Goal: Transaction & Acquisition: Purchase product/service

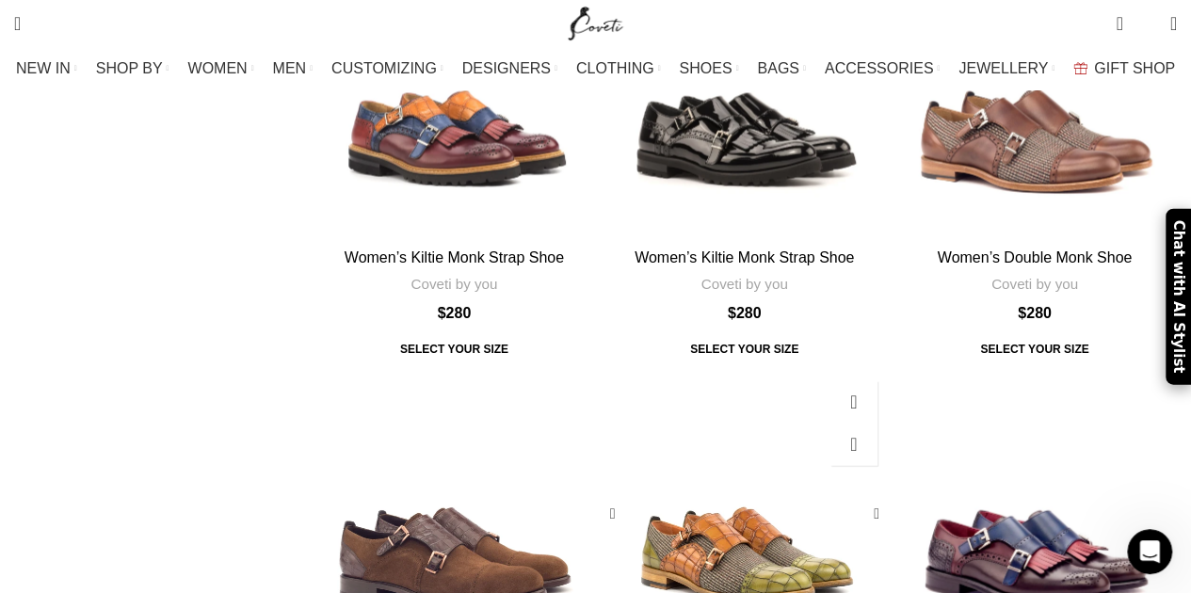
scroll to position [2252, 0]
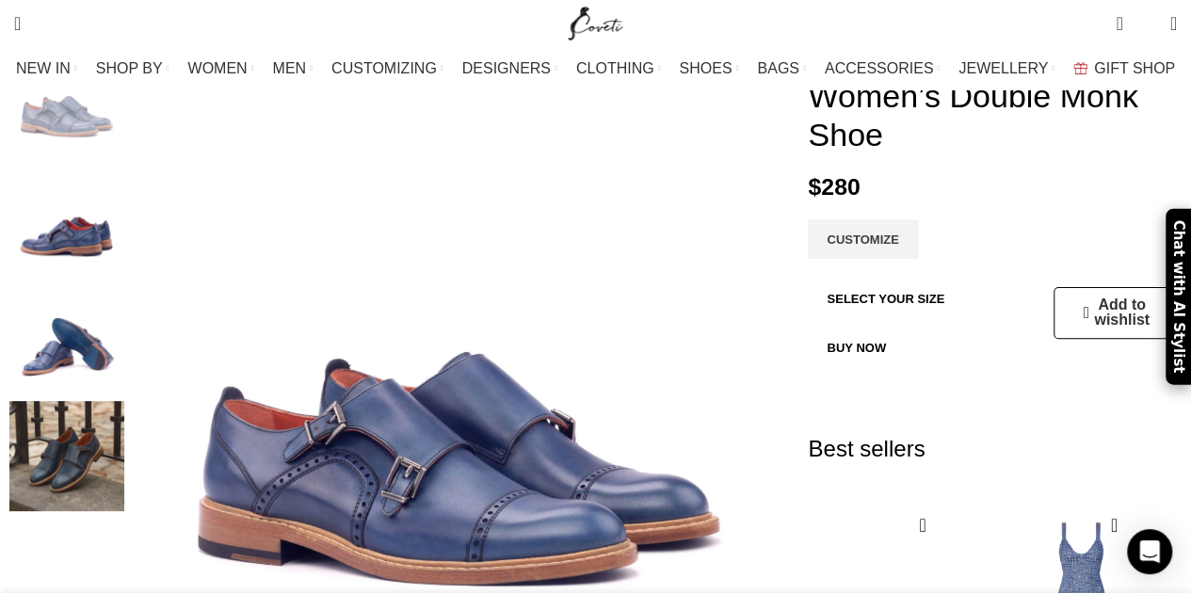
scroll to position [153, 0]
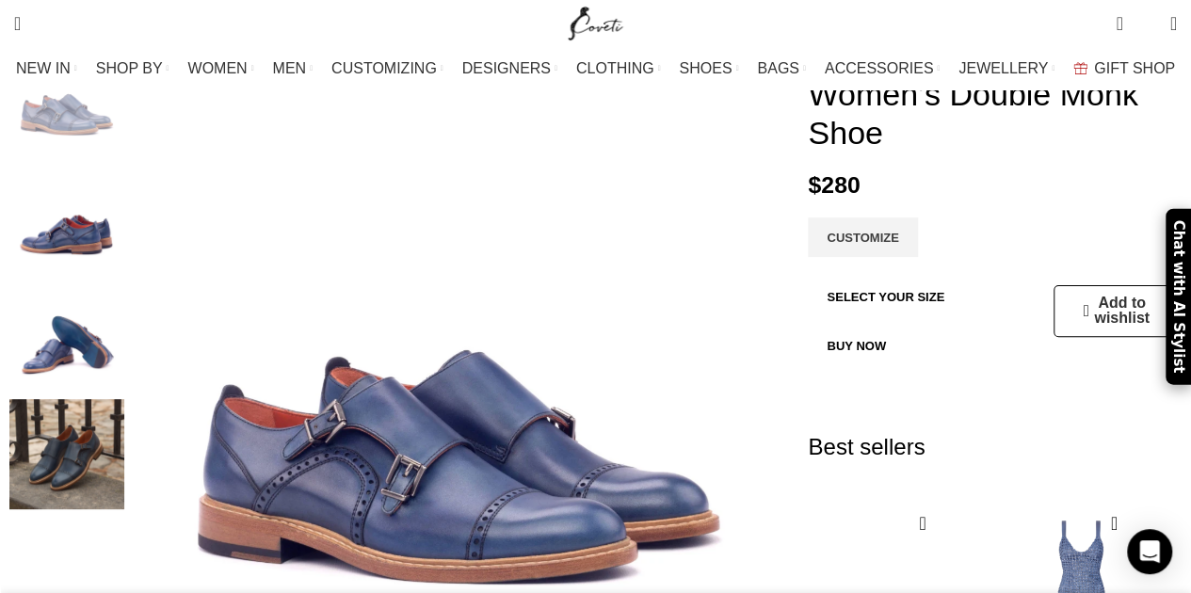
click at [109, 408] on img "4 / 4" at bounding box center [66, 454] width 115 height 110
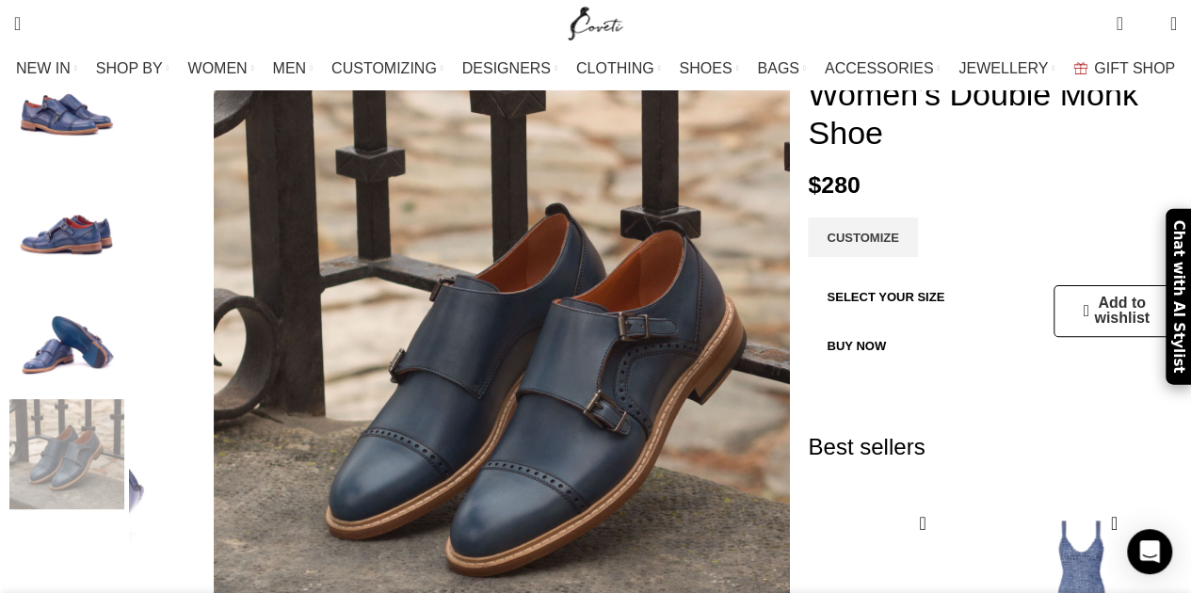
click at [124, 308] on img "3 / 4" at bounding box center [66, 336] width 115 height 110
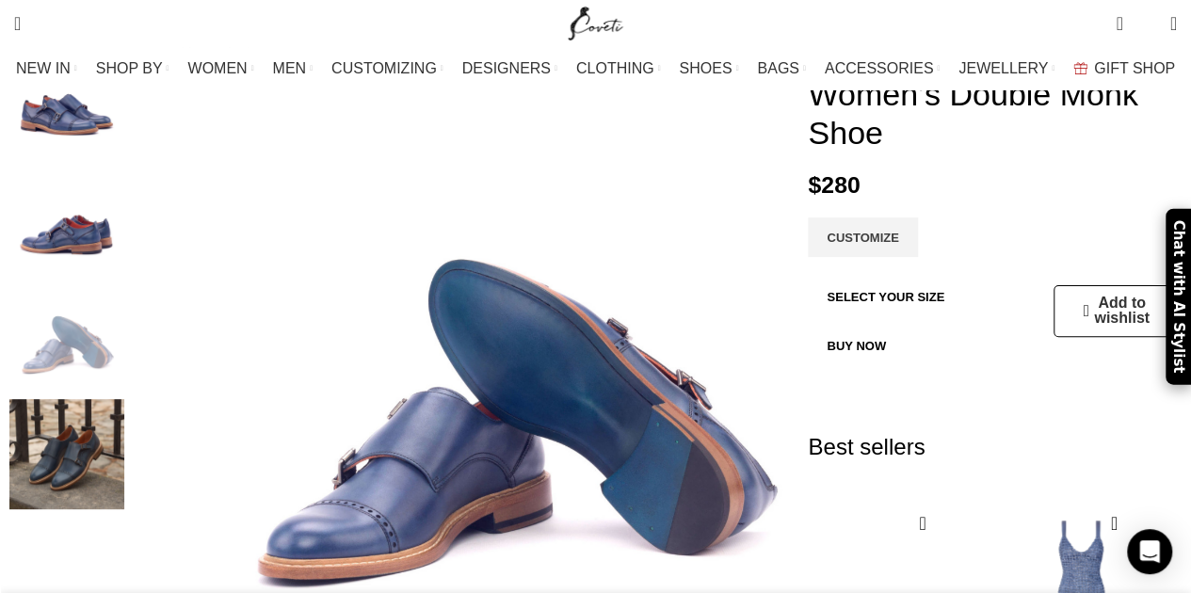
scroll to position [0, 396]
click at [889, 298] on button "SELECT YOUR SIZE" at bounding box center [885, 297] width 155 height 40
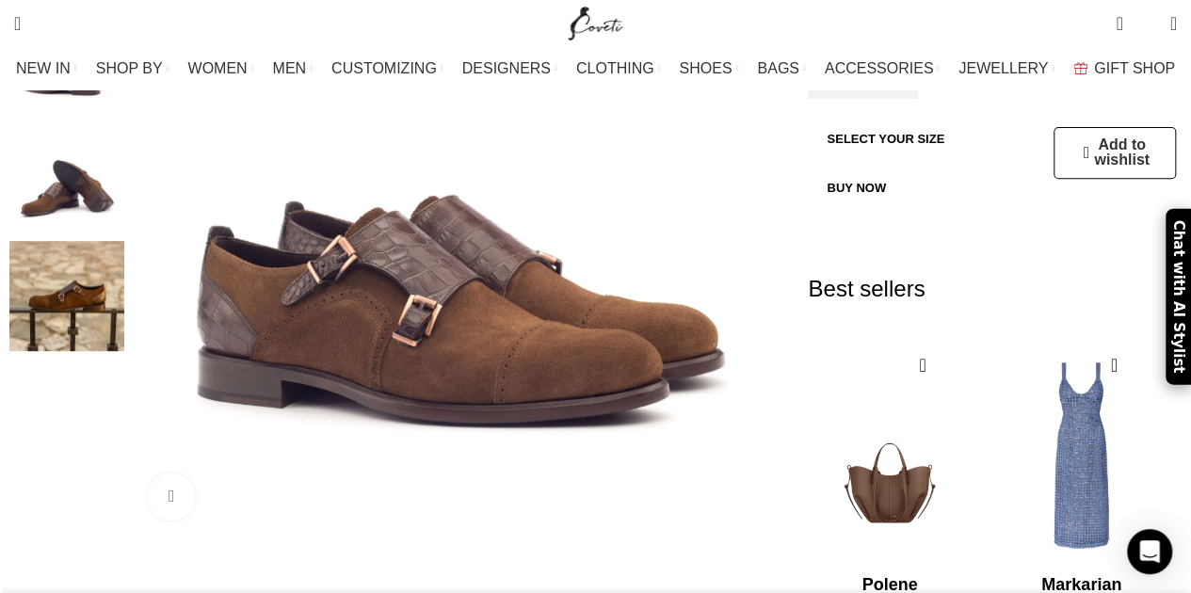
scroll to position [314, 0]
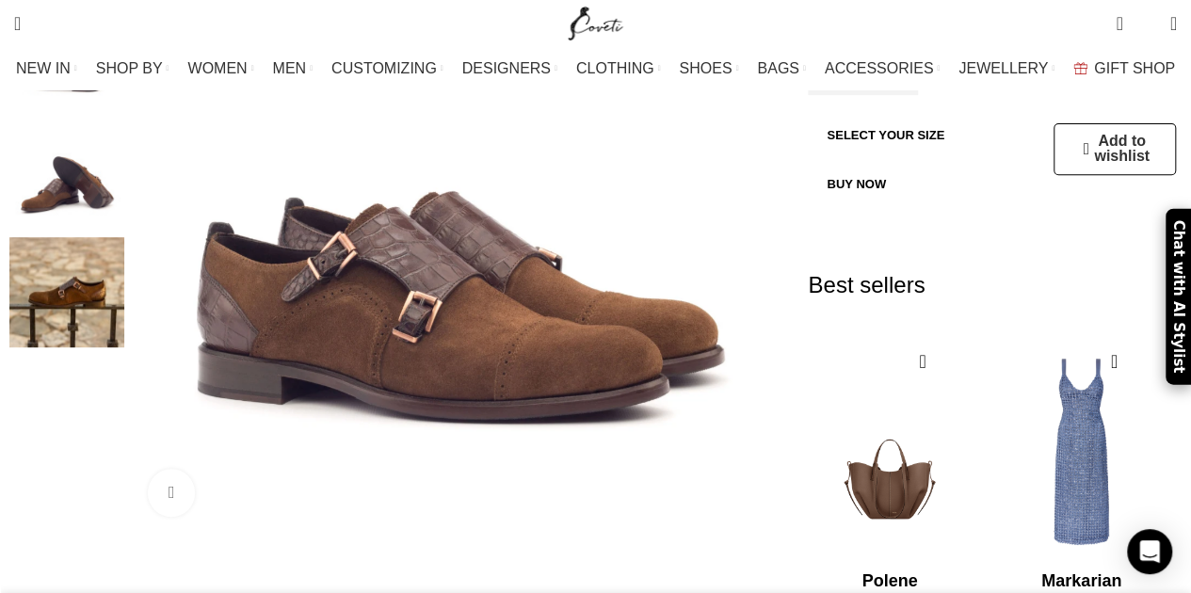
click at [110, 306] on img "4 / 4" at bounding box center [66, 292] width 115 height 110
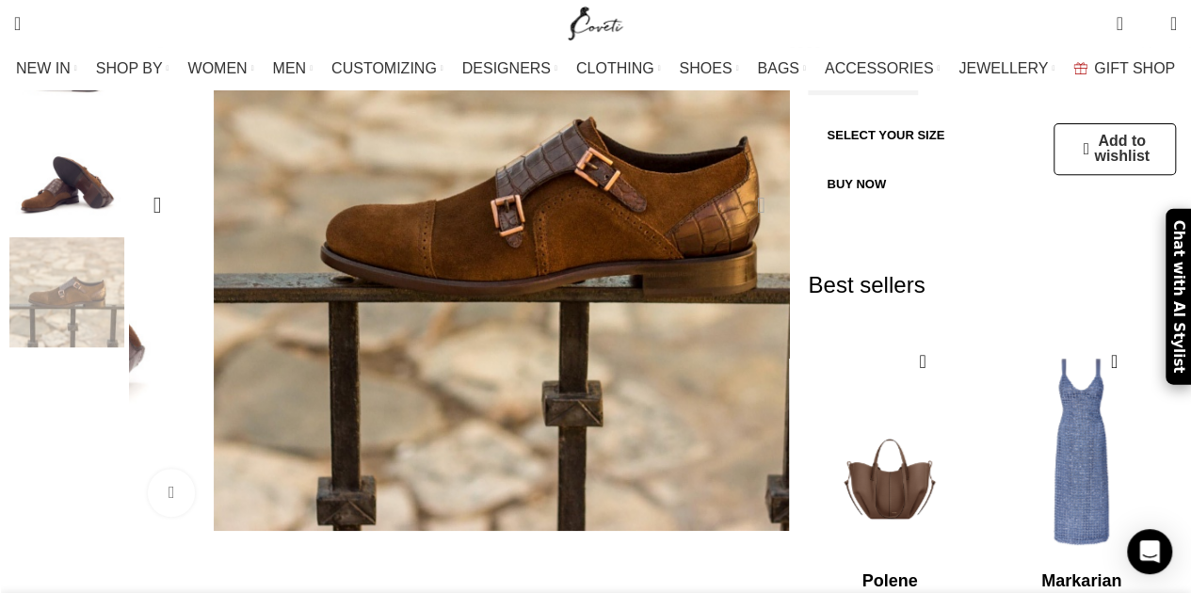
scroll to position [0, 396]
click at [752, 182] on div "Next slide" at bounding box center [760, 205] width 47 height 47
click at [746, 182] on div "Next slide" at bounding box center [760, 205] width 47 height 47
click at [176, 182] on div "Previous slide" at bounding box center [157, 205] width 47 height 47
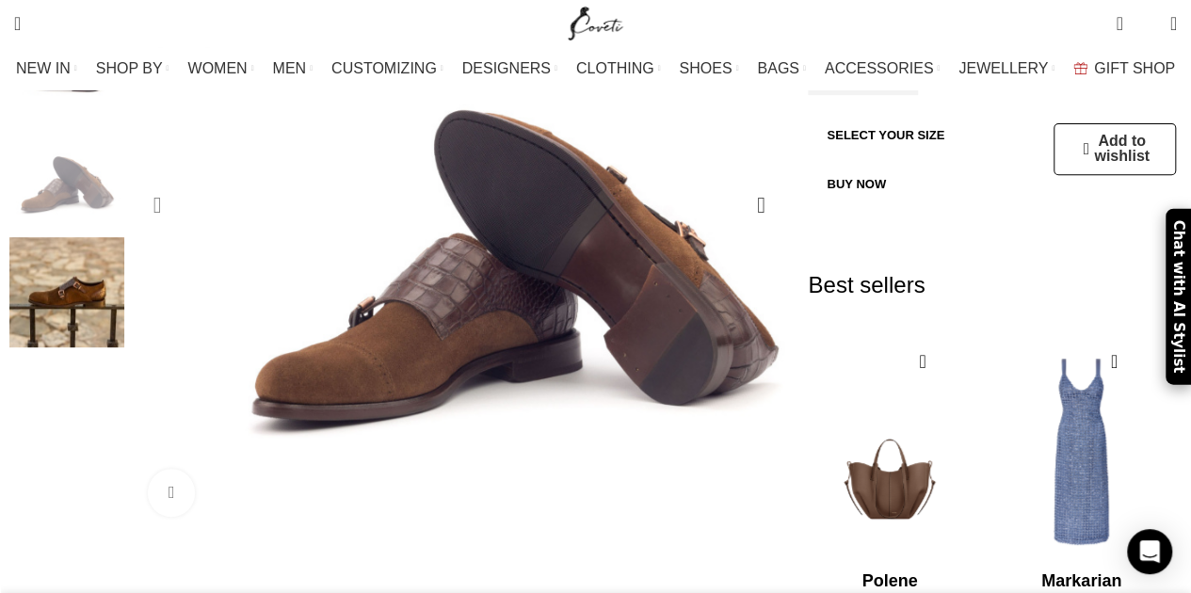
click at [176, 182] on div "Previous slide" at bounding box center [157, 205] width 47 height 47
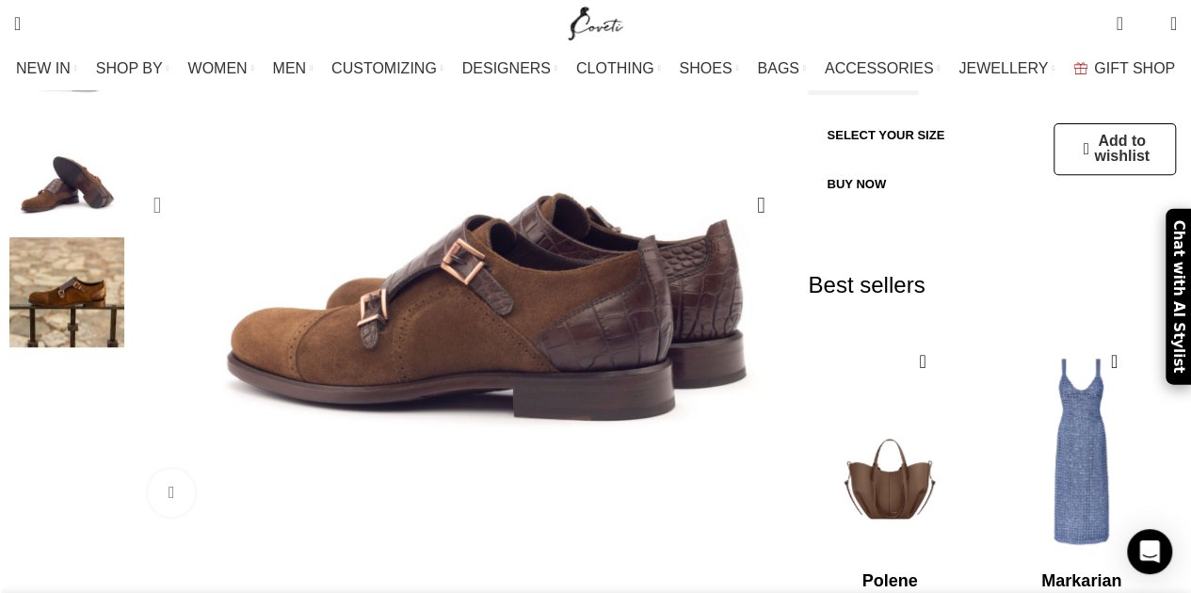
click at [176, 182] on div "Previous slide" at bounding box center [157, 205] width 47 height 47
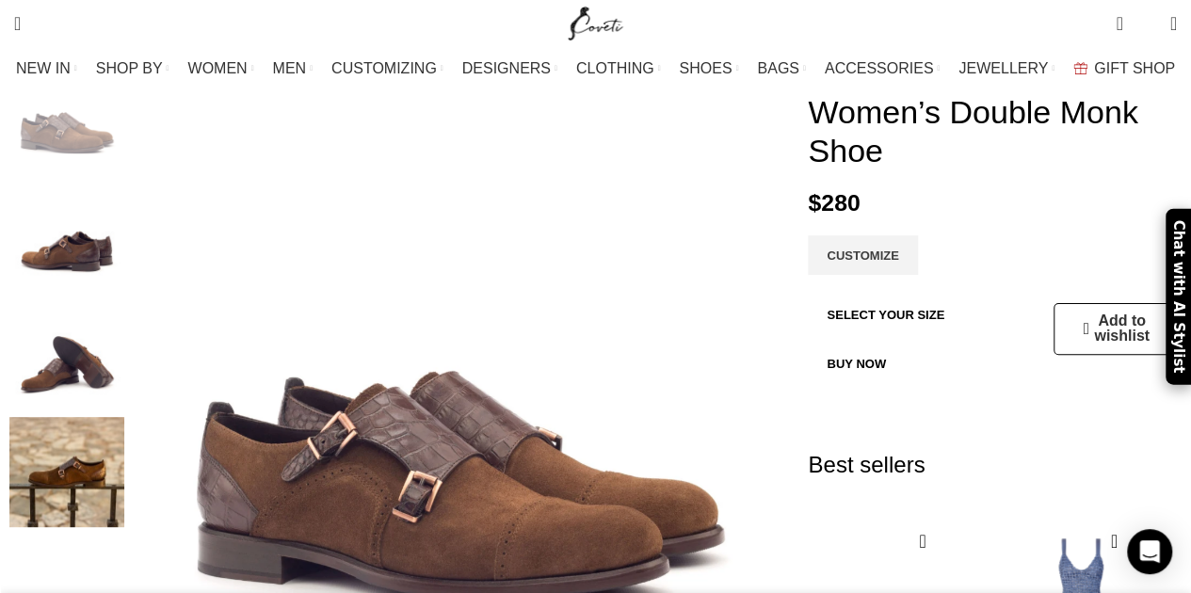
scroll to position [0, 1189]
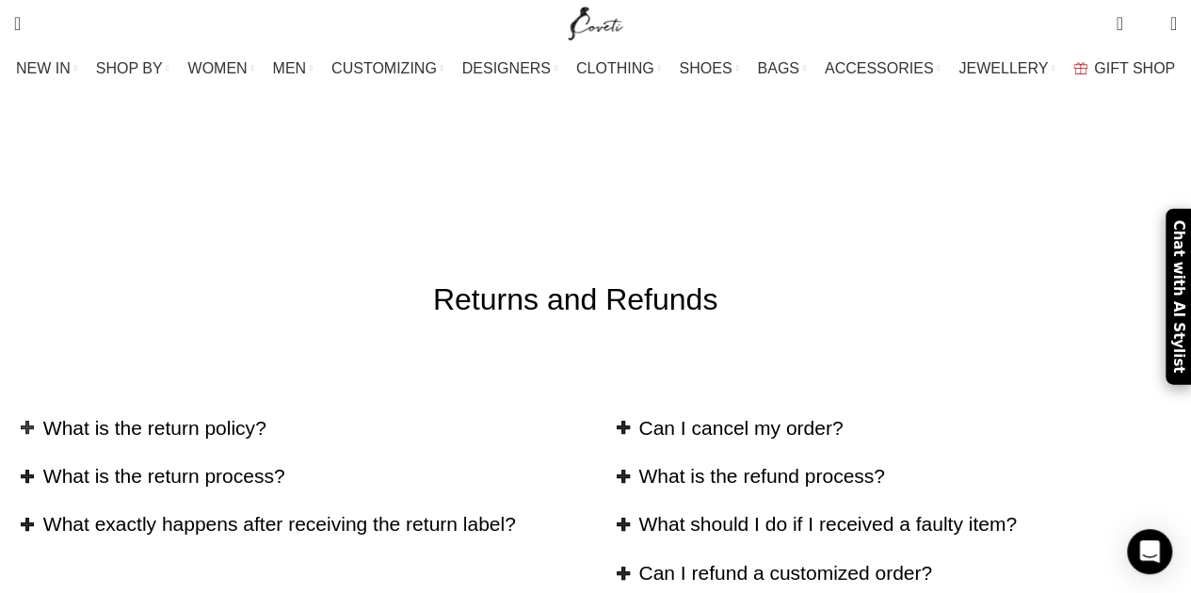
click at [220, 414] on h2 "What is the return policy?" at bounding box center [312, 427] width 539 height 27
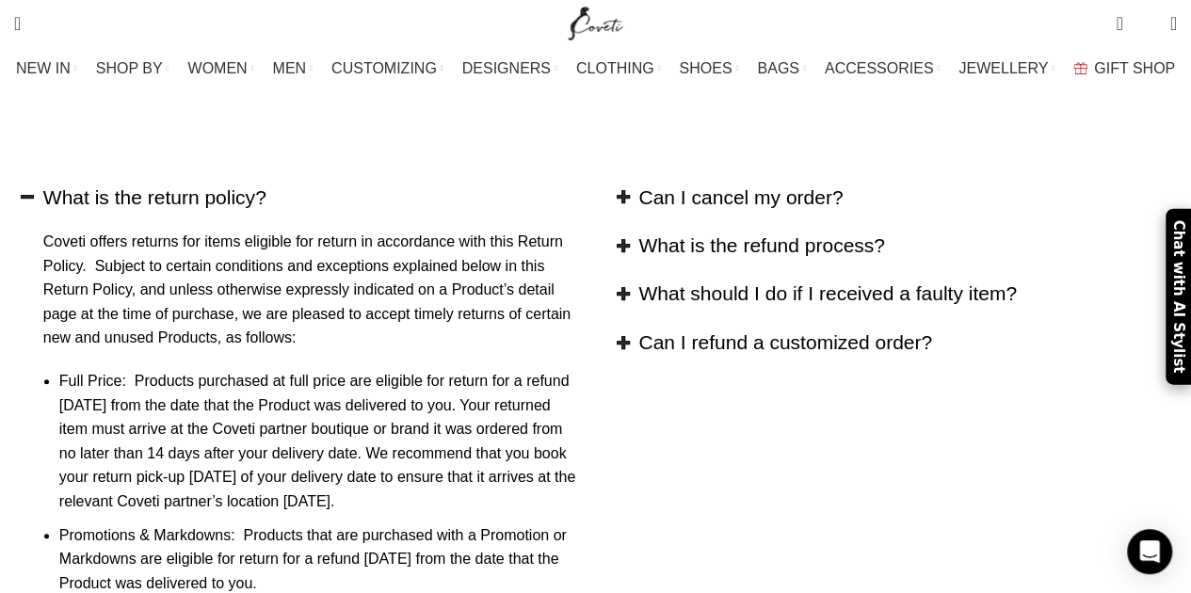
scroll to position [233, 0]
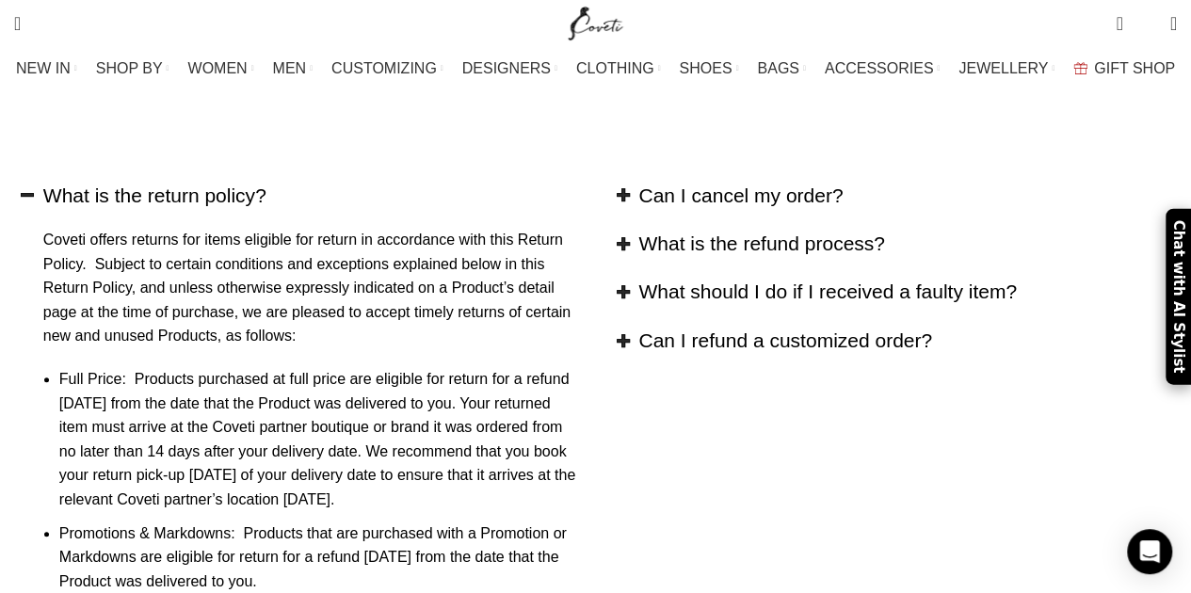
click at [650, 230] on h2 "What is the refund process?" at bounding box center [907, 243] width 539 height 27
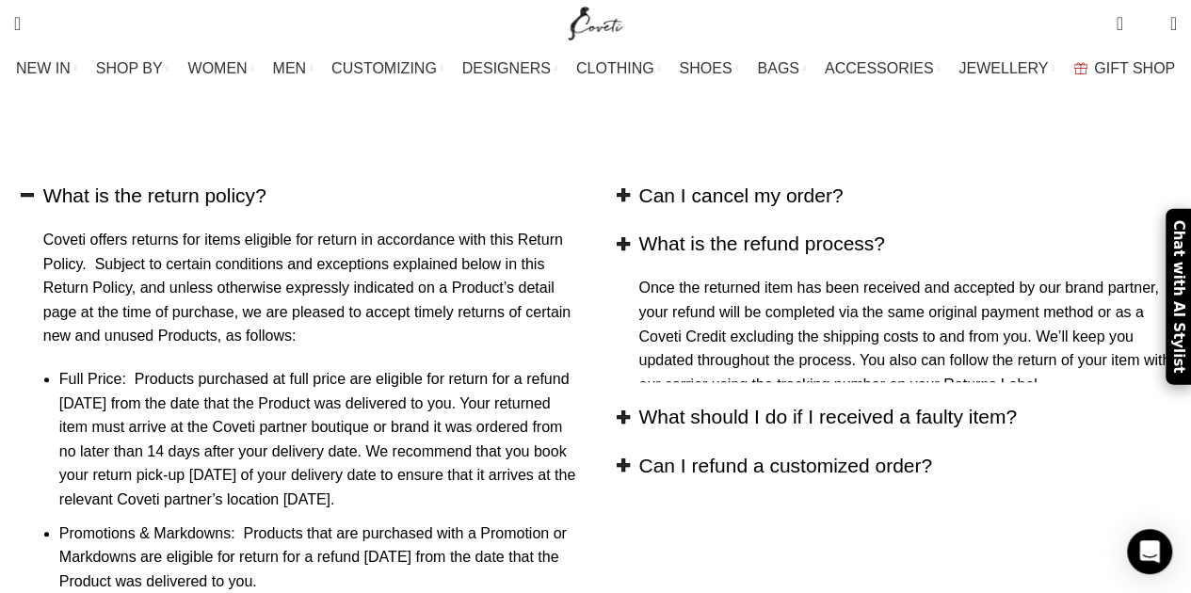
click at [650, 230] on h2 "What is the refund process?" at bounding box center [907, 243] width 539 height 27
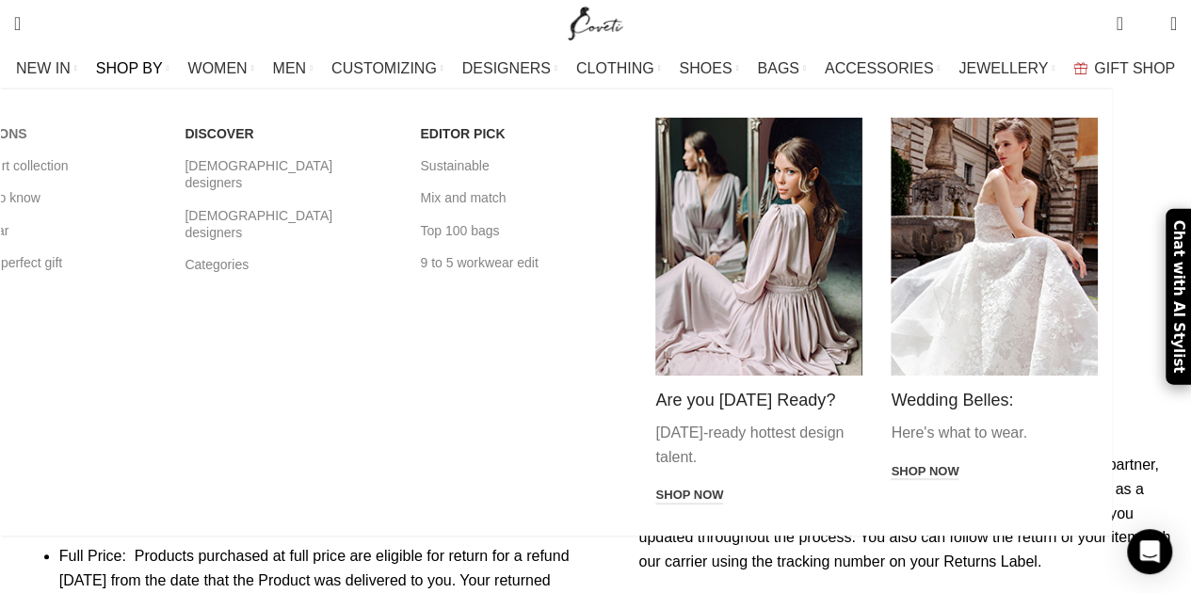
scroll to position [0, 0]
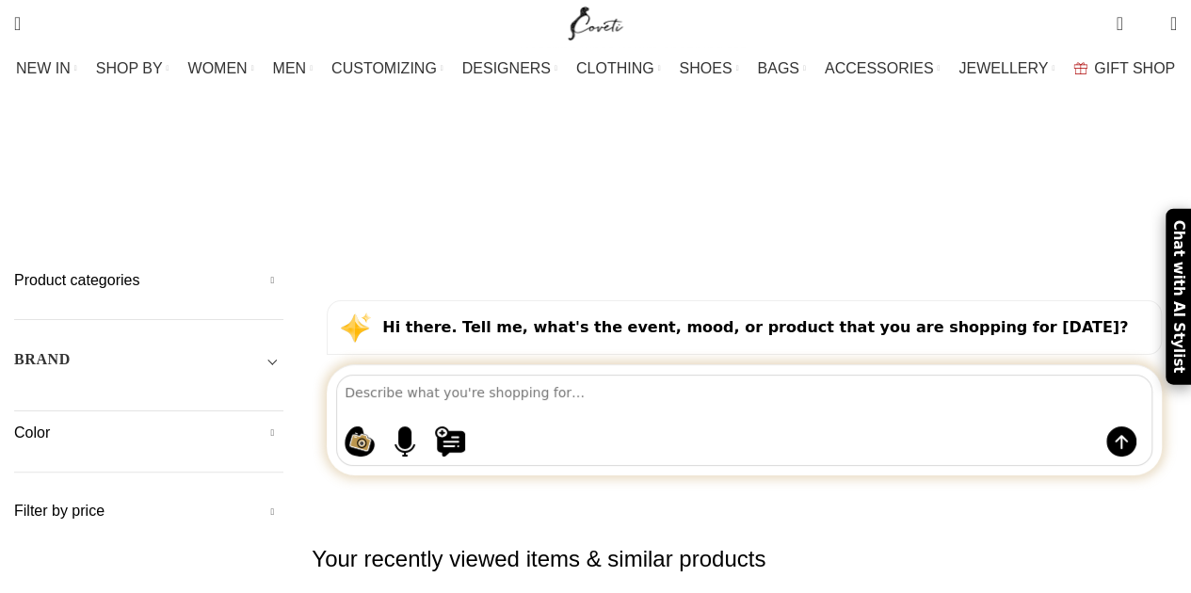
scroll to position [2252, 0]
